Goal: Task Accomplishment & Management: Use online tool/utility

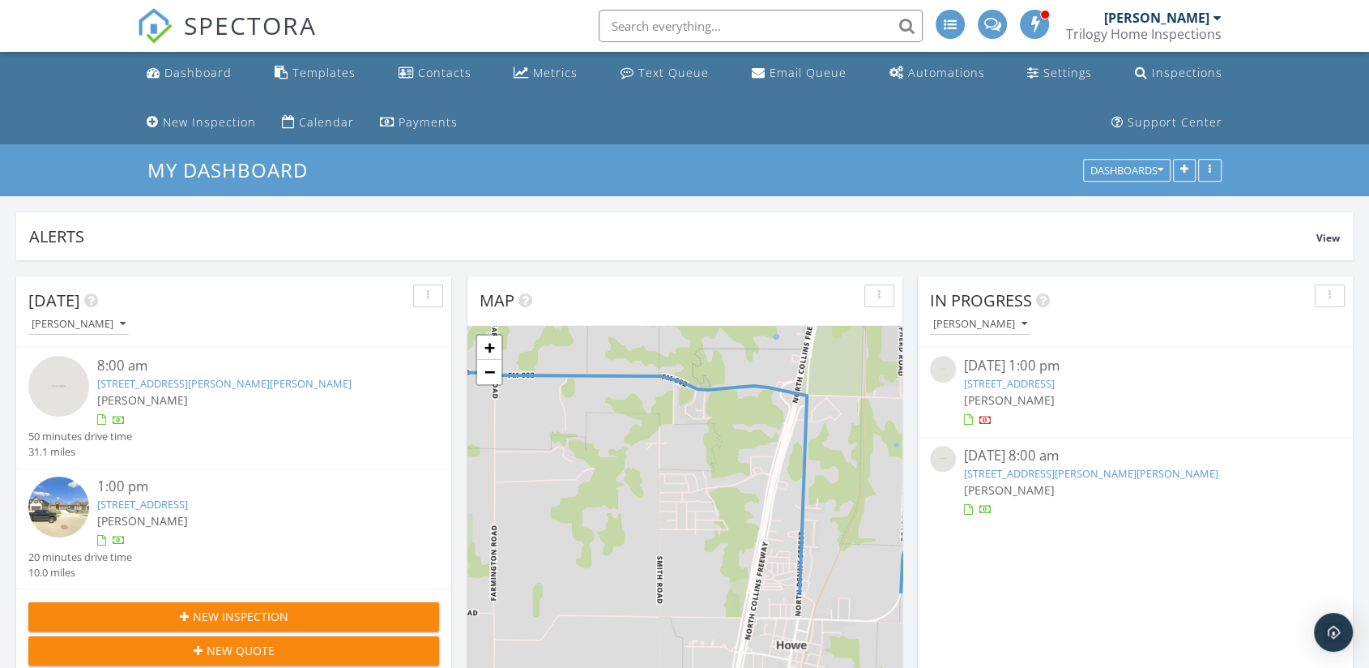
scroll to position [307, 885]
drag, startPoint x: 739, startPoint y: 145, endPoint x: 721, endPoint y: 156, distance: 20.7
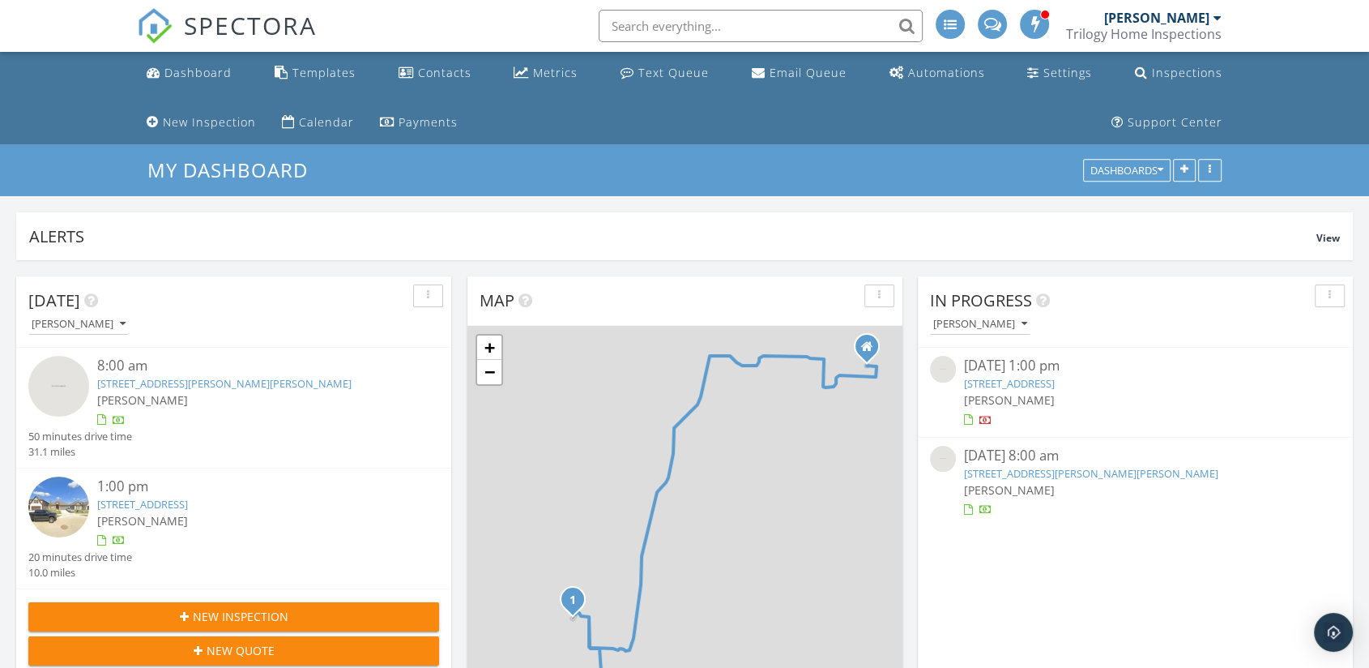
scroll to position [307, 1337]
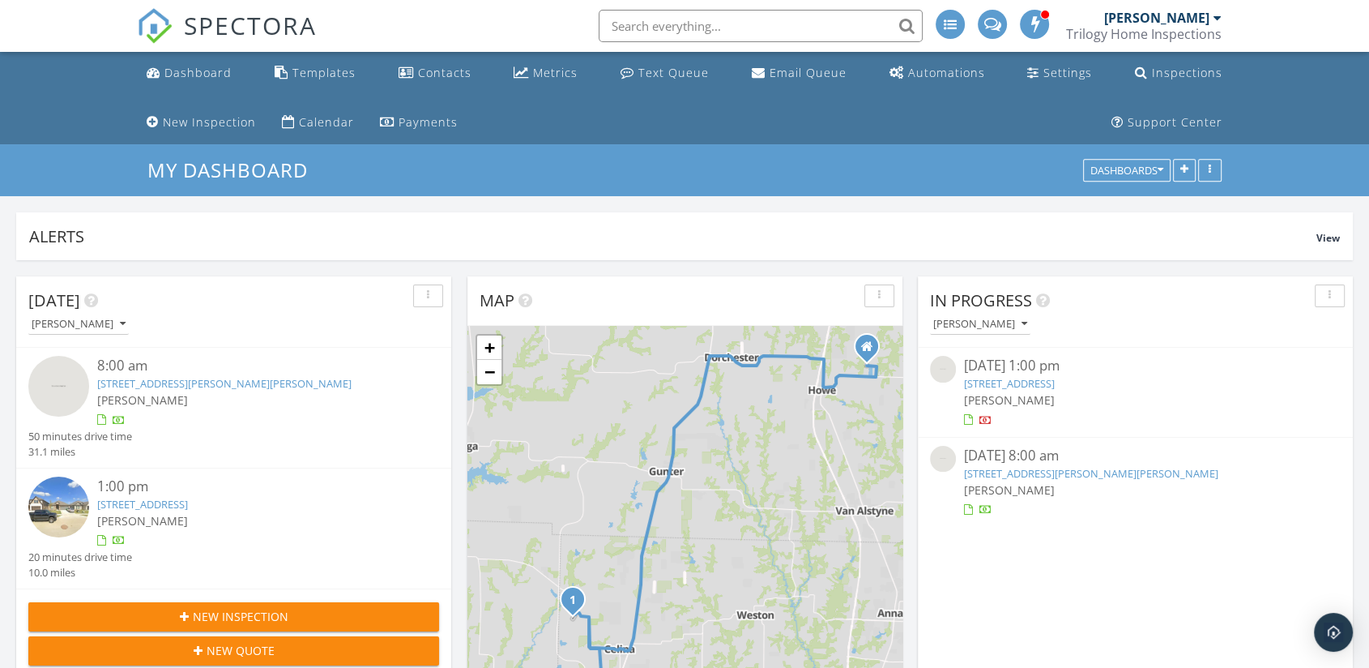
drag, startPoint x: 721, startPoint y: 156, endPoint x: 765, endPoint y: 138, distance: 47.2
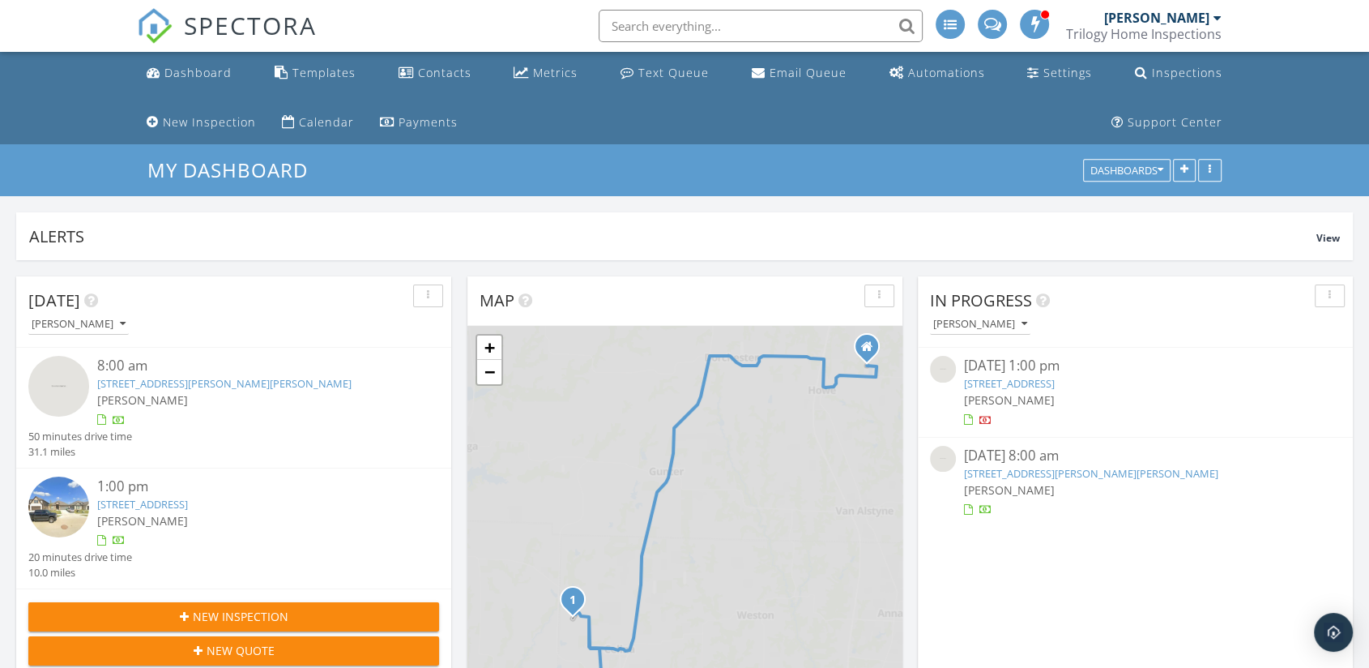
scroll to position [307, 1337]
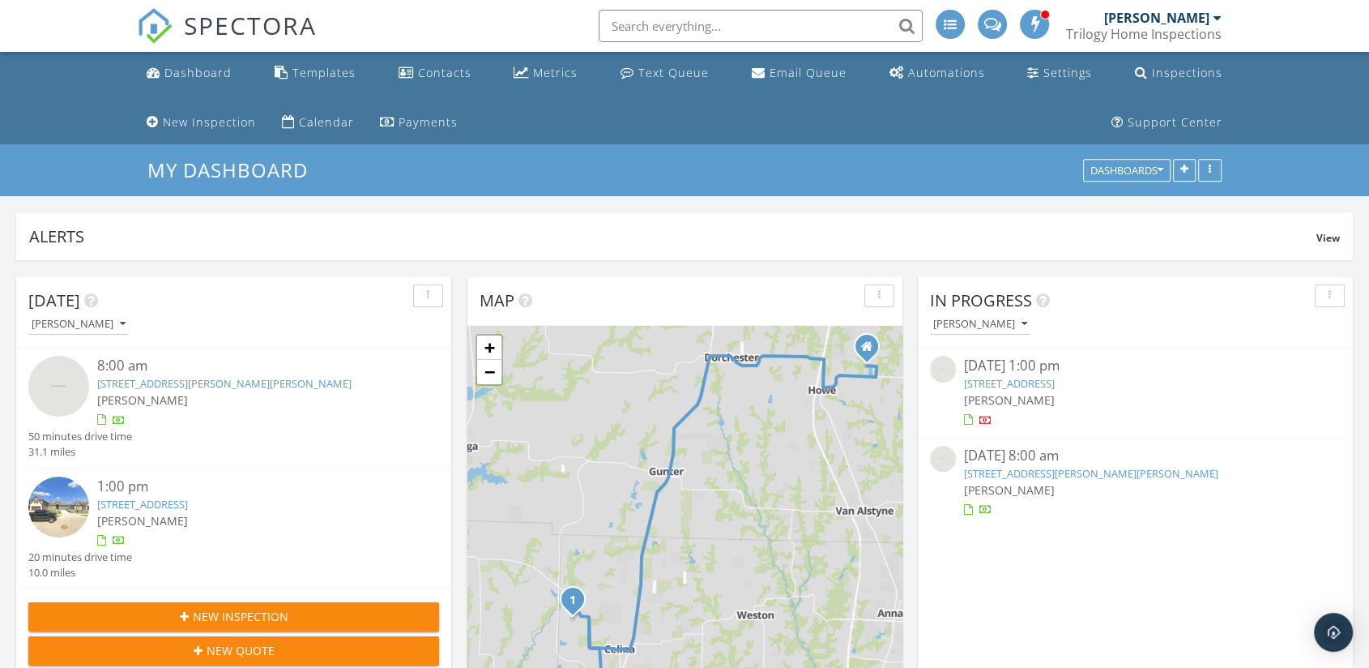
click at [1027, 480] on link "2600 Clyde Rd, Celina, TX 75009" at bounding box center [1091, 473] width 254 height 15
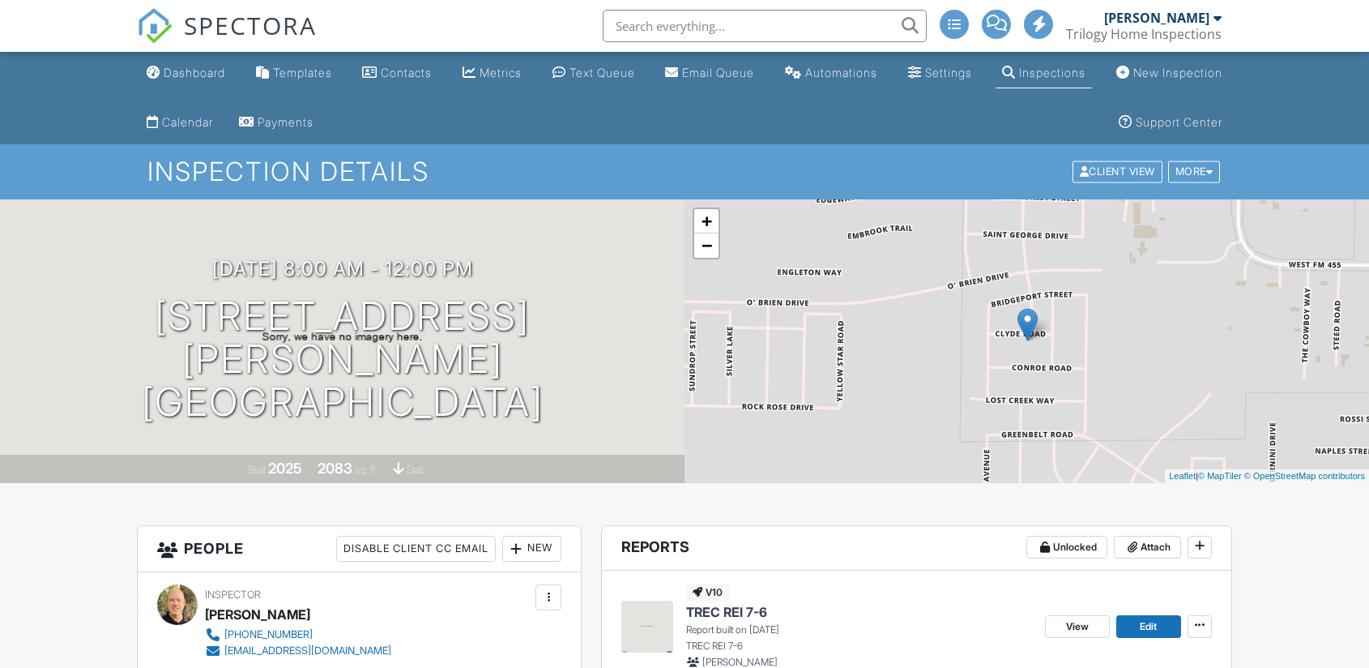
scroll to position [540, 0]
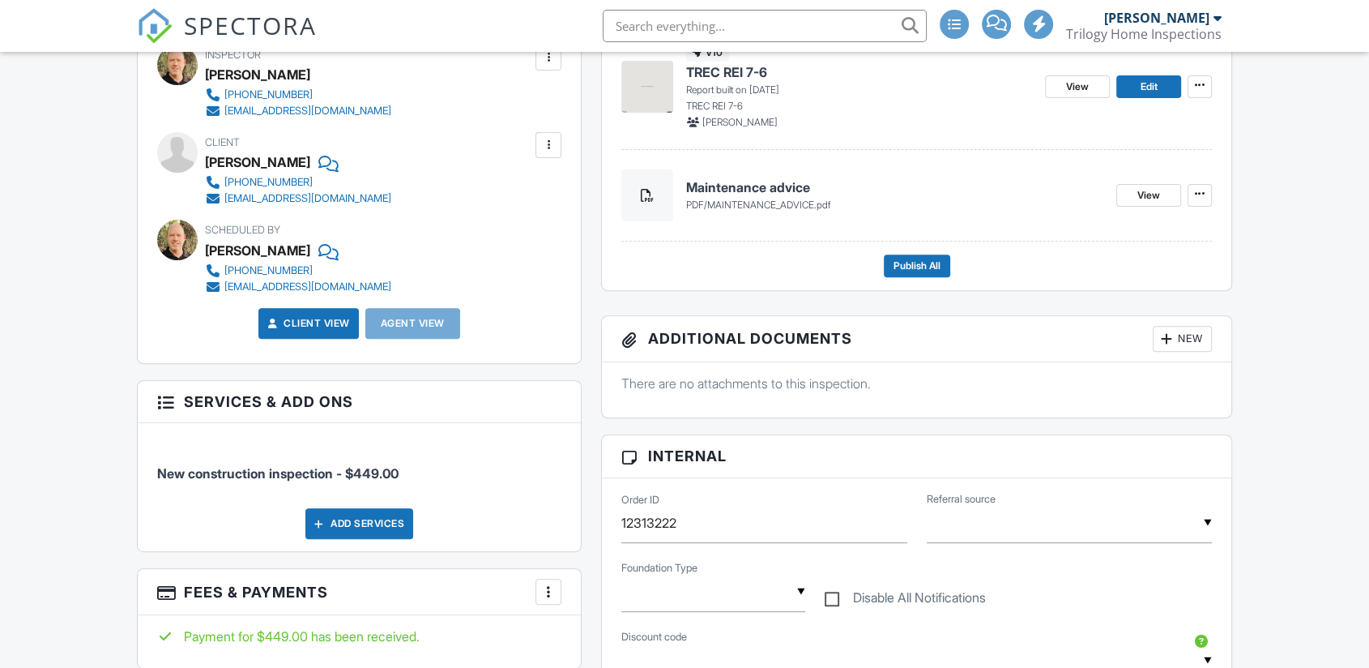
click at [1175, 125] on div "View Edit" at bounding box center [1128, 87] width 167 height 86
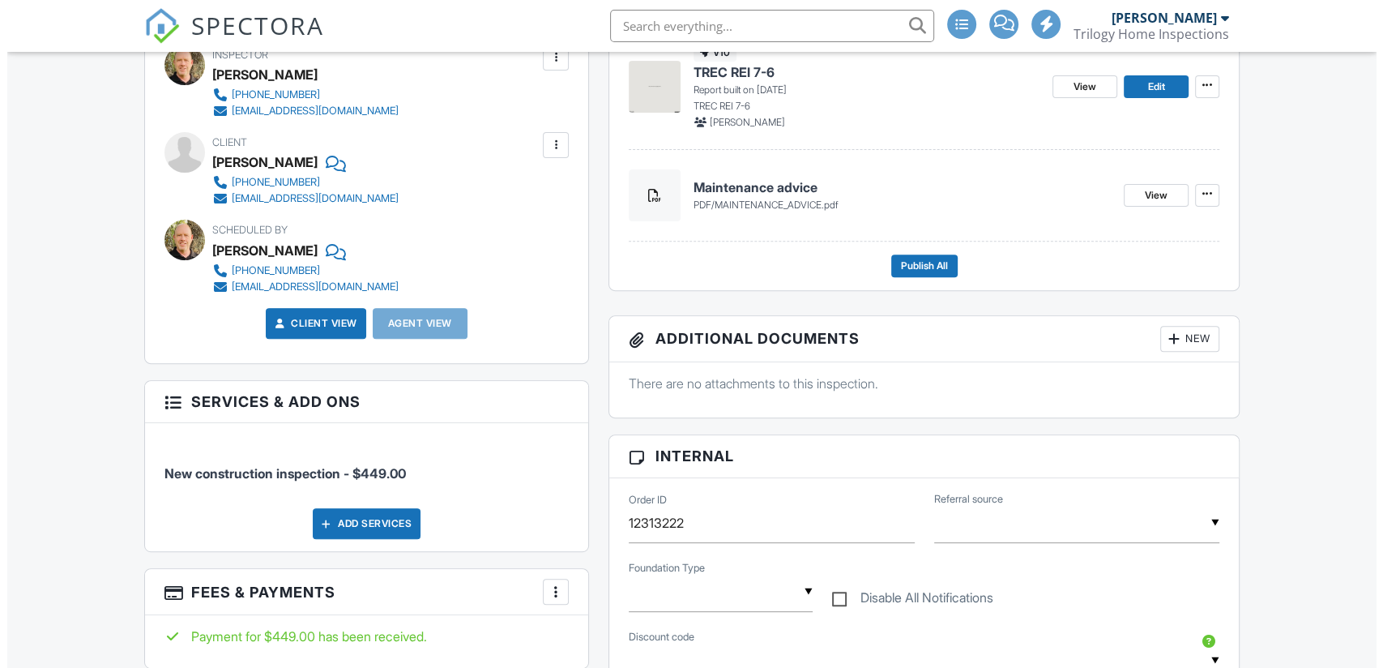
scroll to position [0, 0]
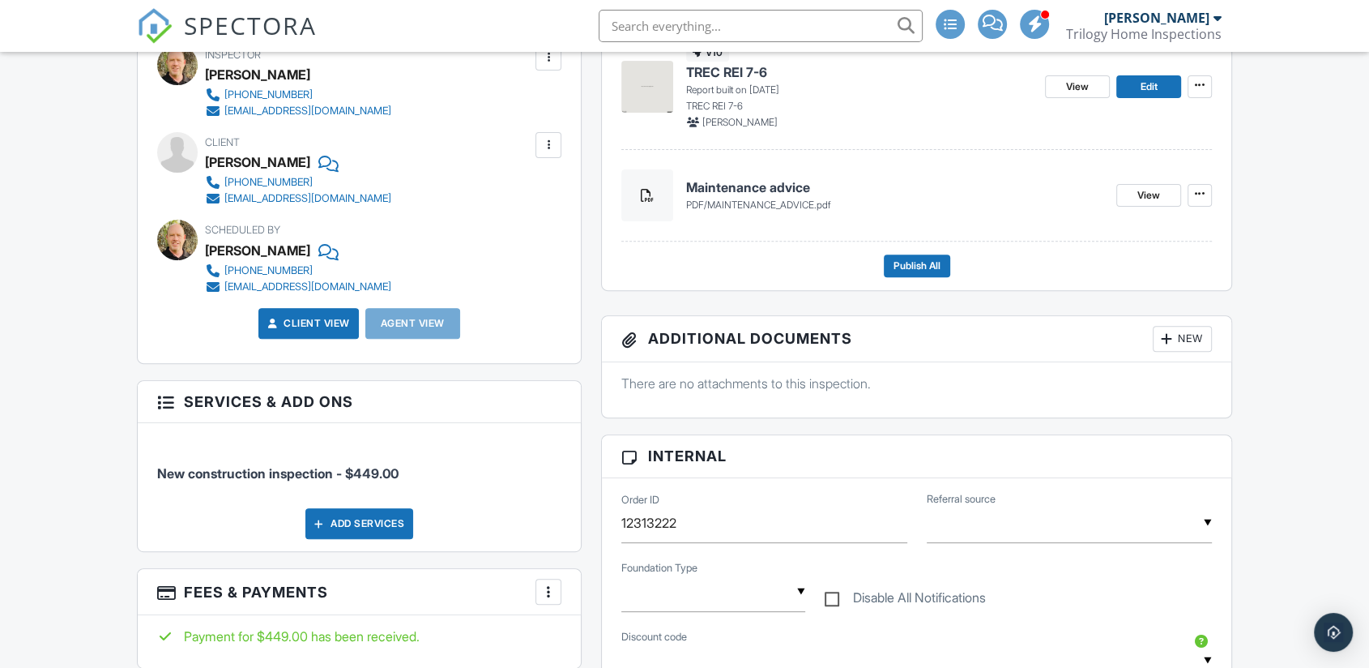
click at [1179, 339] on div "New" at bounding box center [1182, 339] width 59 height 26
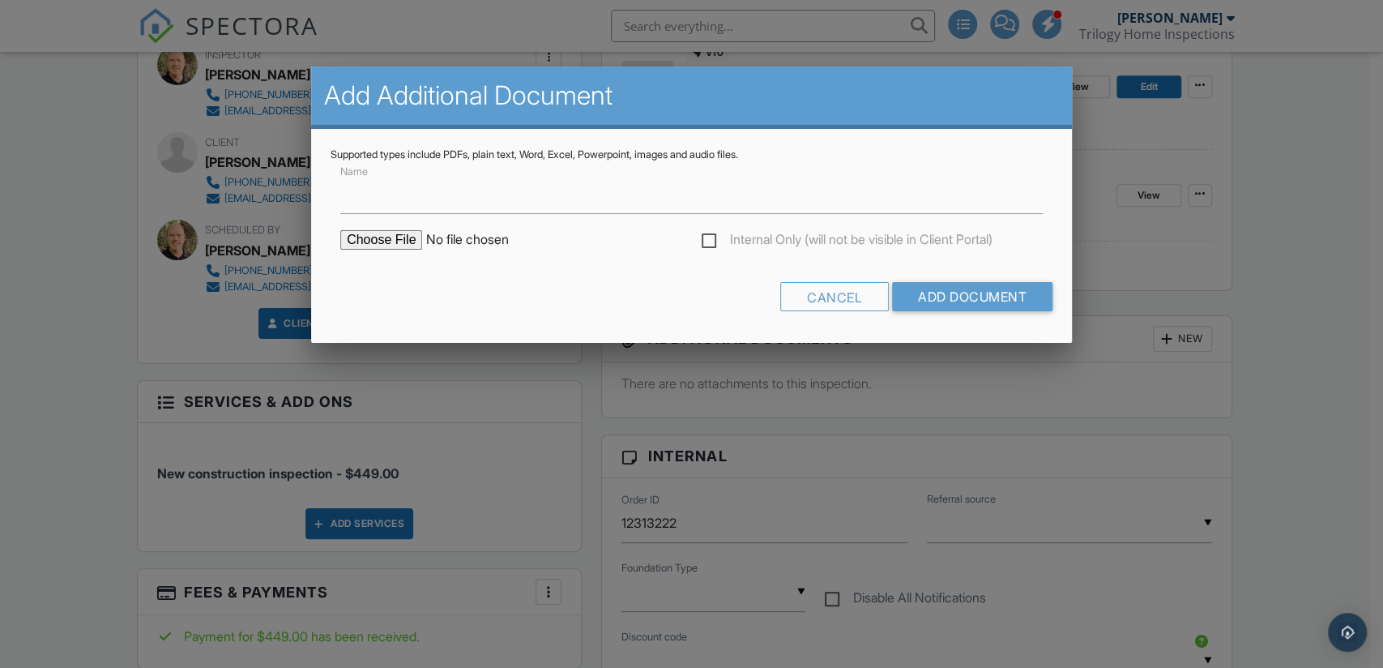
click at [366, 243] on input "file" at bounding box center [477, 239] width 275 height 19
type input "C:\fakepath\Foundation - 2600 Clyde Rd Celina.pdf"
click at [984, 296] on input "Add Document" at bounding box center [972, 296] width 160 height 29
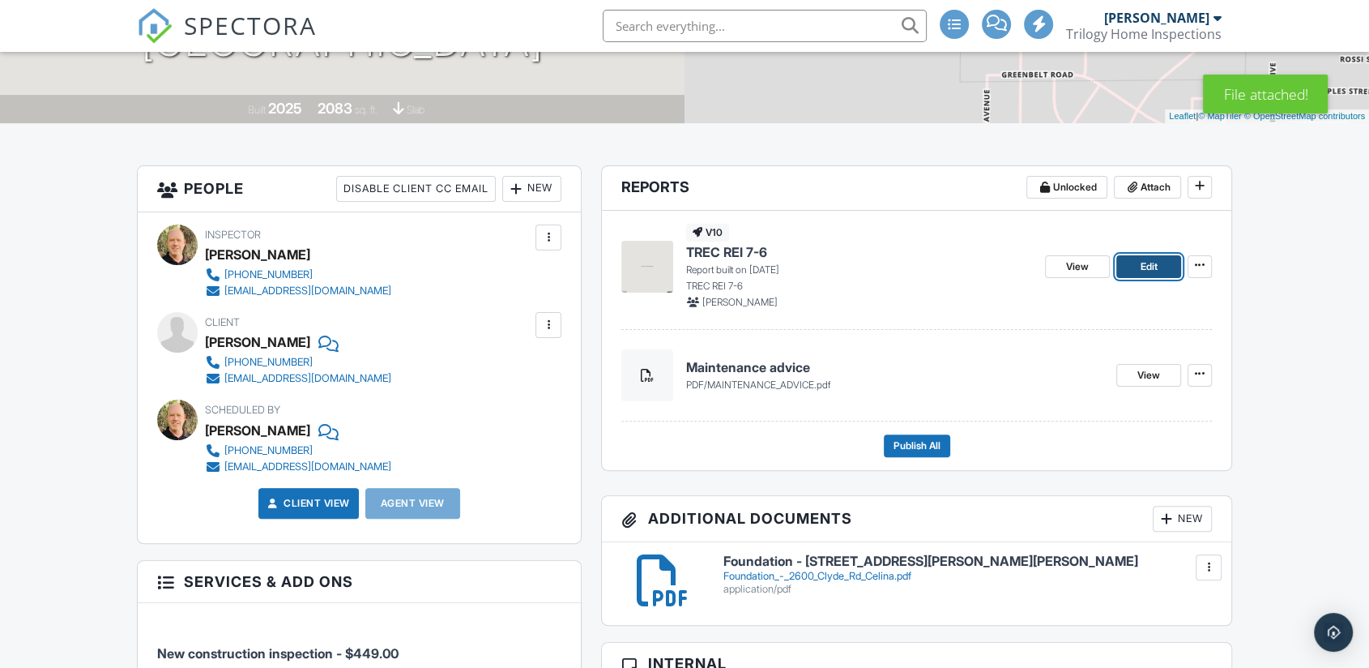
click at [1152, 267] on span "Edit" at bounding box center [1148, 266] width 17 height 16
